Goal: Transaction & Acquisition: Purchase product/service

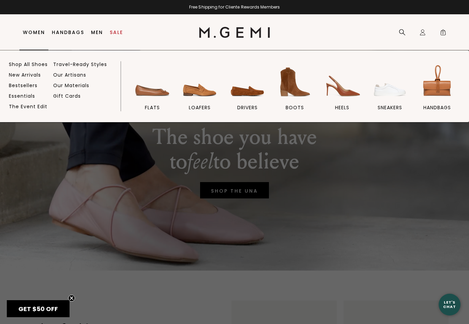
click at [200, 91] on img at bounding box center [200, 82] width 38 height 38
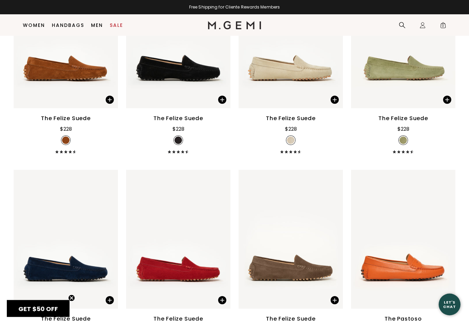
scroll to position [1182, 0]
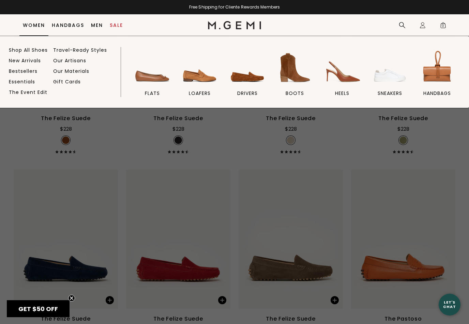
click at [155, 83] on img at bounding box center [152, 68] width 38 height 38
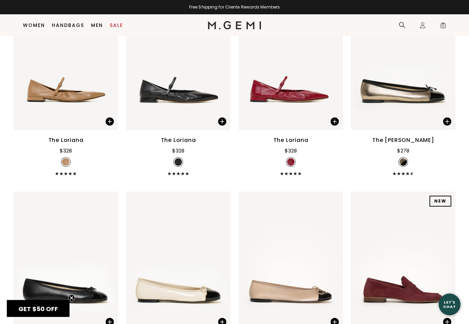
scroll to position [2326, 0]
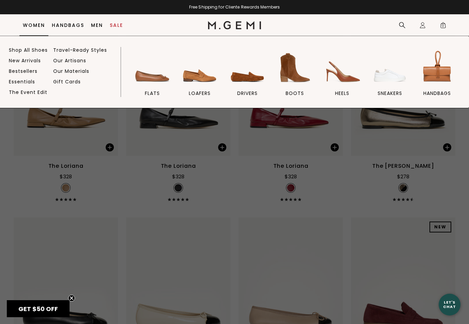
click at [344, 80] on img at bounding box center [342, 68] width 38 height 38
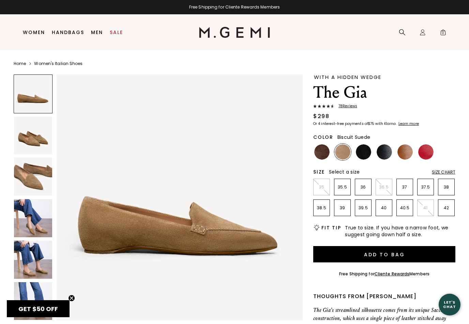
click at [31, 142] on img at bounding box center [33, 136] width 38 height 38
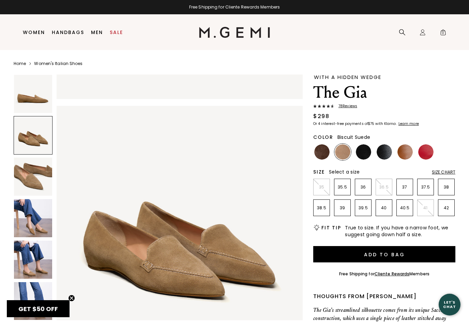
scroll to position [253, 0]
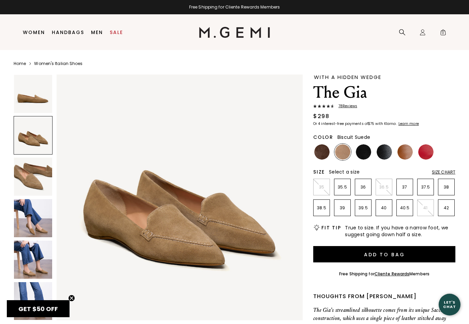
click at [27, 179] on img at bounding box center [33, 177] width 38 height 38
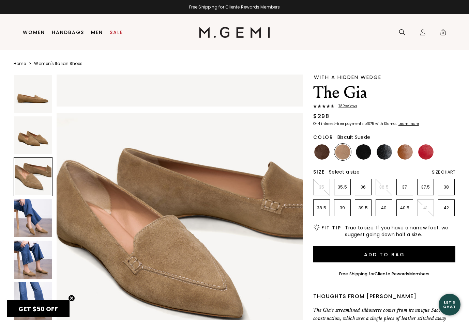
scroll to position [506, 0]
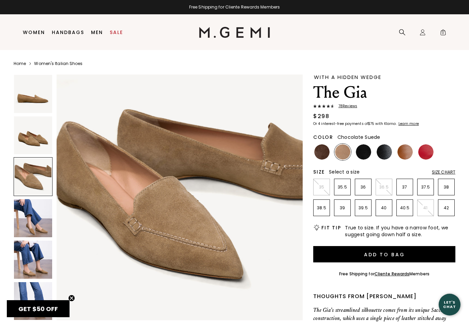
click at [324, 153] on img at bounding box center [321, 151] width 15 height 15
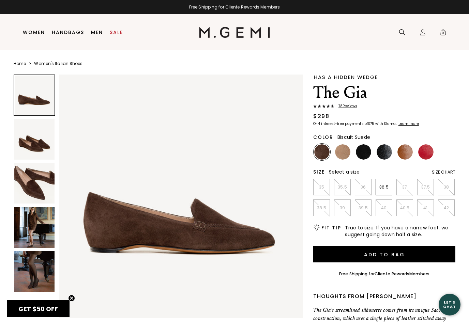
click at [343, 156] on img at bounding box center [342, 151] width 15 height 15
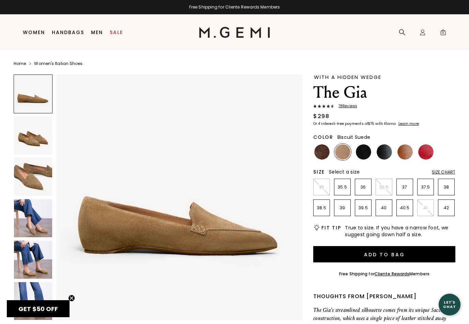
click at [364, 156] on img at bounding box center [363, 151] width 15 height 15
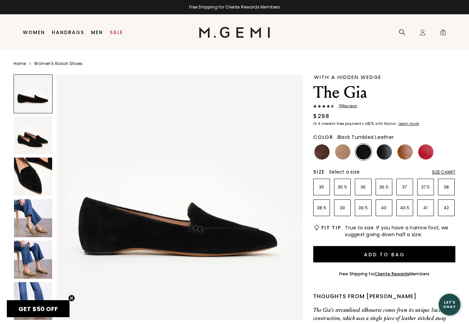
click at [385, 155] on img at bounding box center [384, 151] width 15 height 15
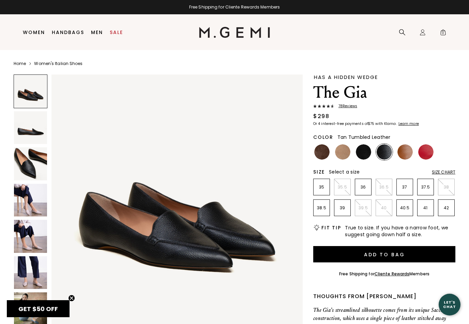
click at [405, 155] on img at bounding box center [404, 151] width 15 height 15
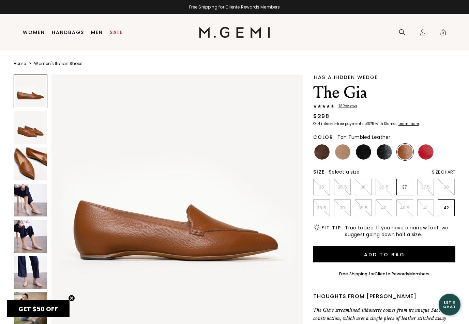
click at [425, 154] on img at bounding box center [425, 151] width 15 height 15
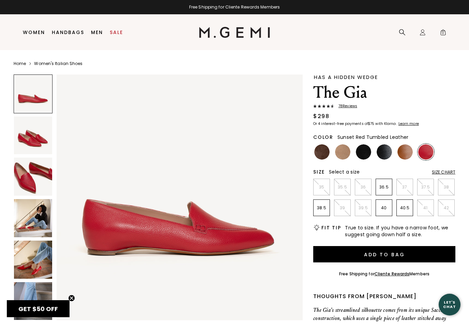
click at [366, 153] on img at bounding box center [363, 151] width 15 height 15
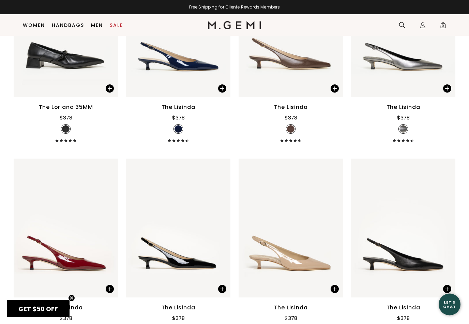
scroll to position [575, 0]
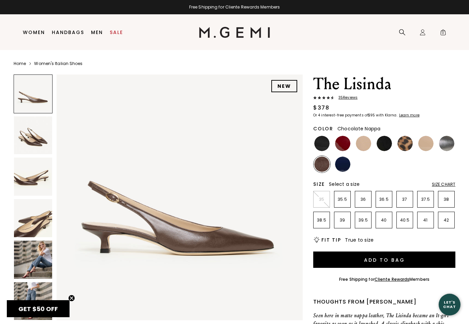
click at [29, 263] on img at bounding box center [33, 260] width 38 height 38
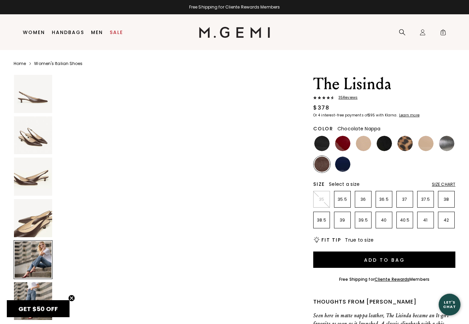
scroll to position [1012, 0]
